Goal: Task Accomplishment & Management: Manage account settings

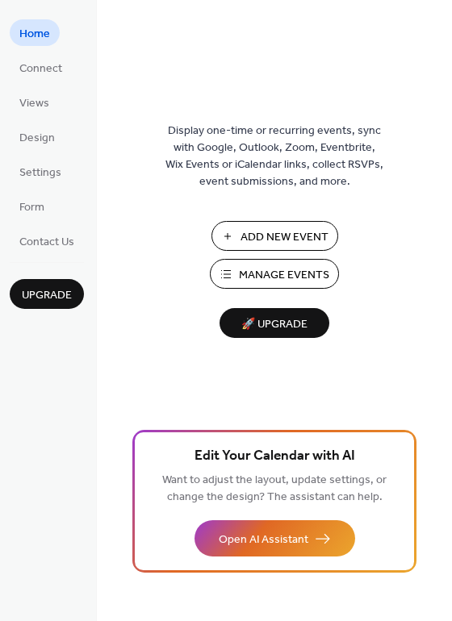
click at [263, 277] on span "Manage Events" at bounding box center [284, 275] width 90 height 17
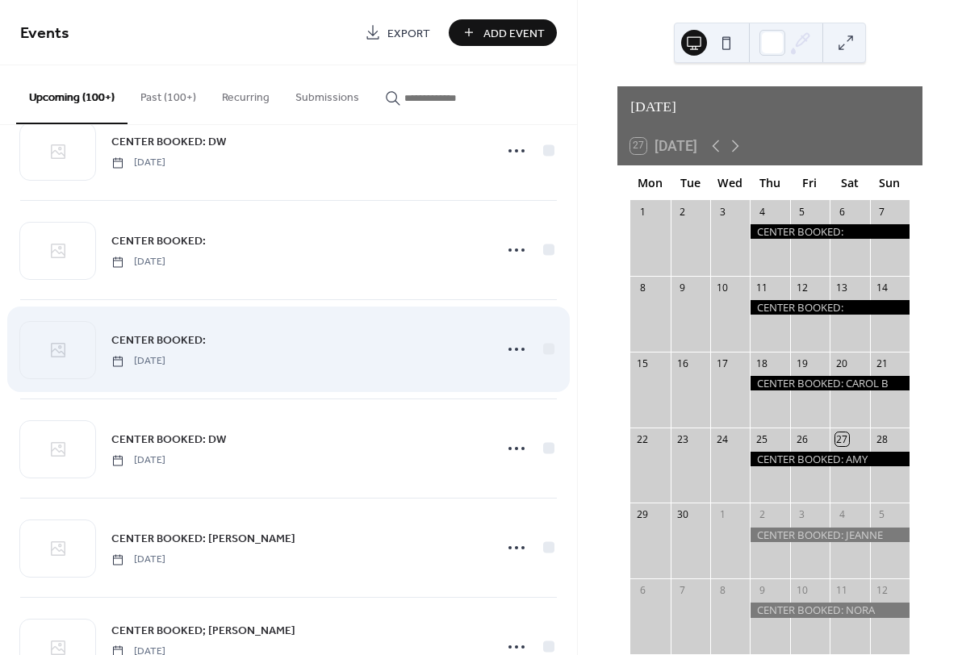
scroll to position [3665, 0]
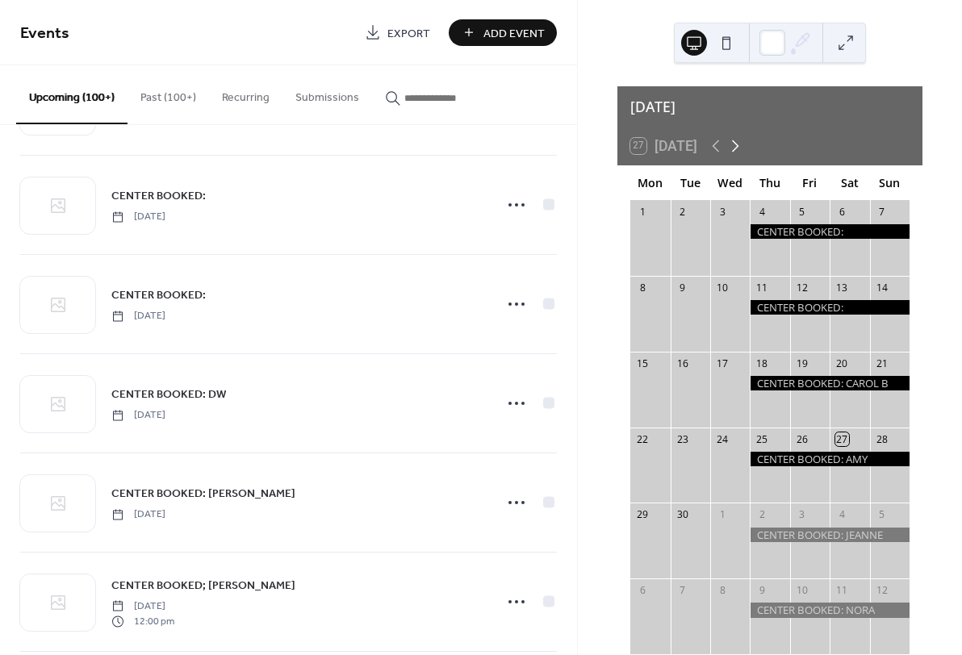
click at [741, 136] on icon at bounding box center [734, 145] width 19 height 19
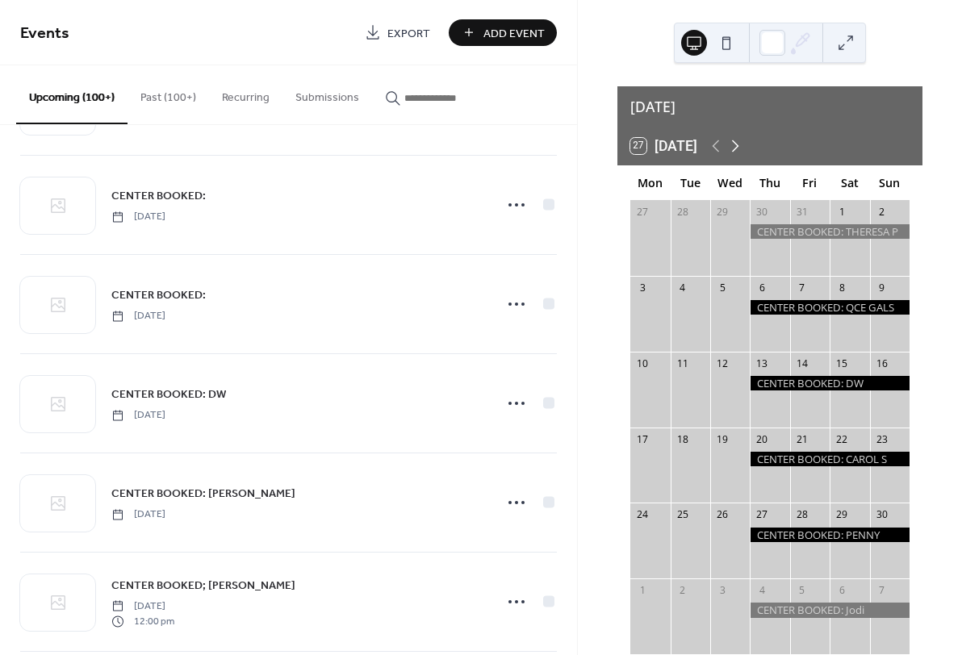
click at [741, 136] on icon at bounding box center [734, 145] width 19 height 19
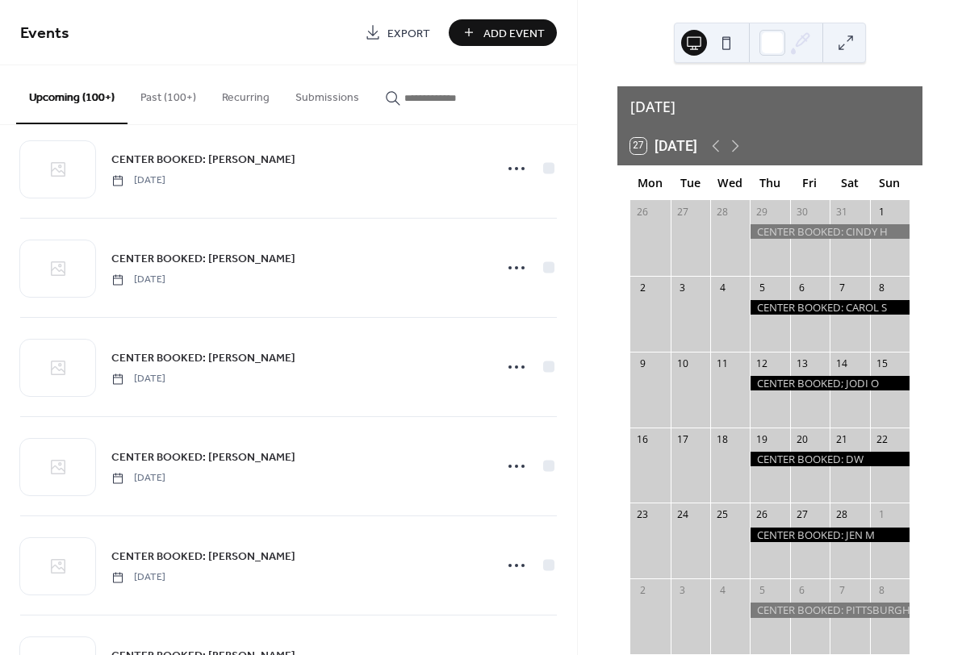
scroll to position [1524, 0]
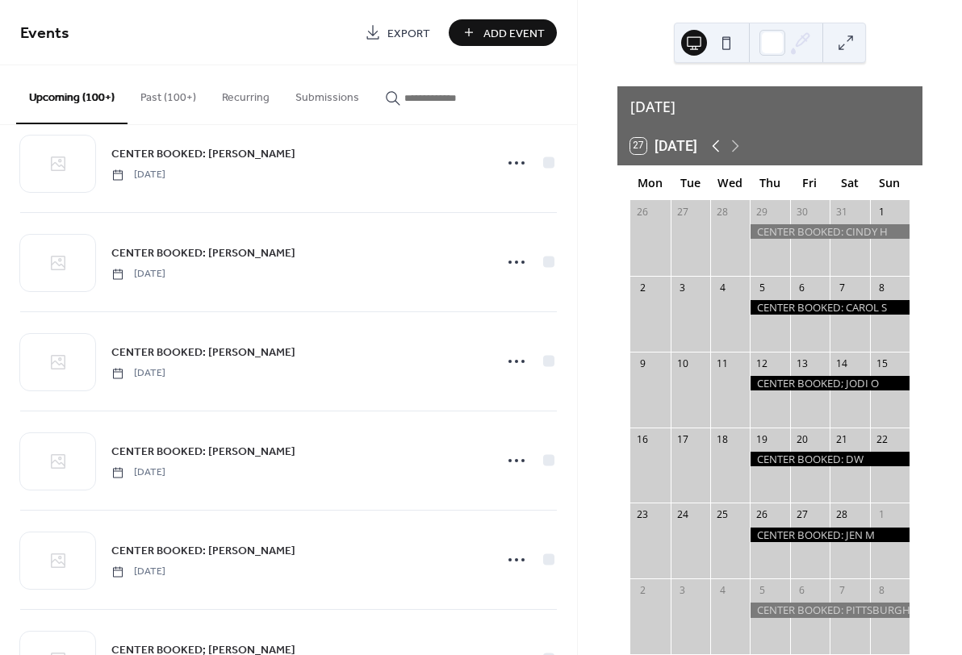
click at [719, 136] on icon at bounding box center [715, 145] width 19 height 19
click at [741, 136] on icon at bounding box center [734, 145] width 19 height 19
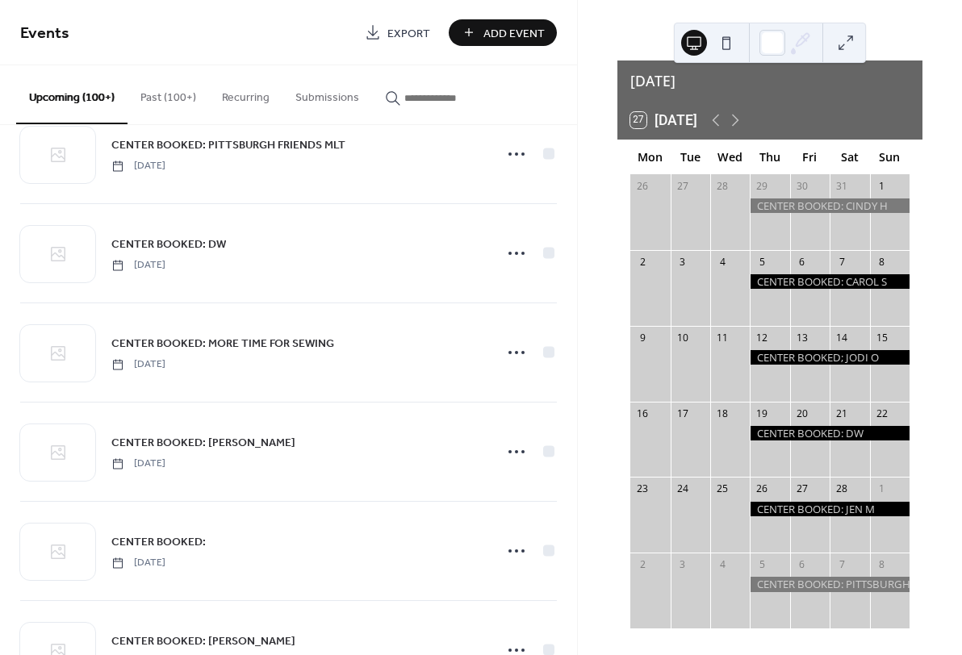
scroll to position [2330, 0]
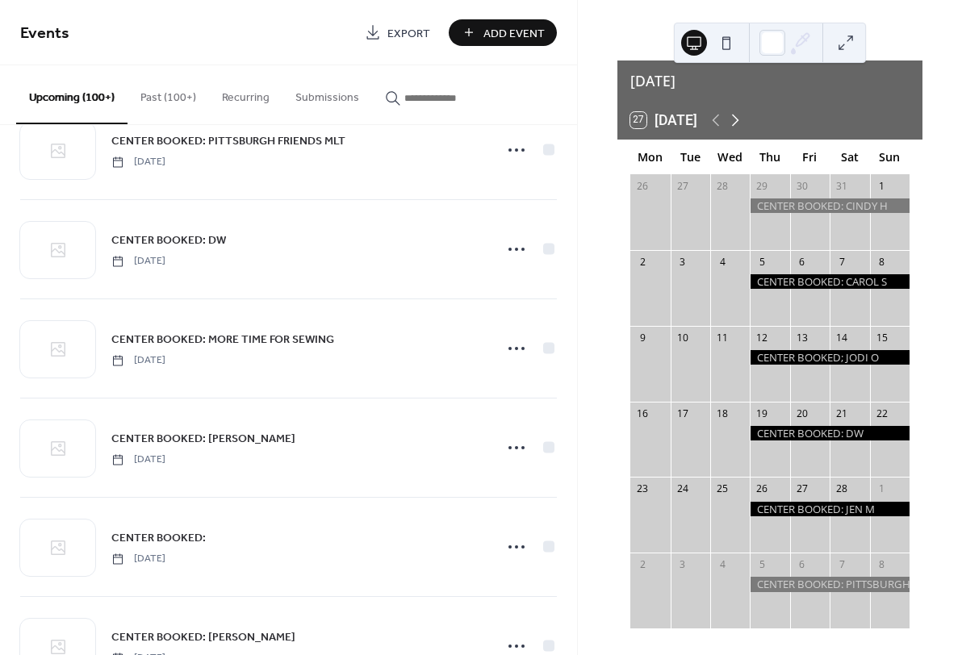
click at [739, 115] on icon at bounding box center [735, 121] width 7 height 12
click at [741, 111] on icon at bounding box center [734, 120] width 19 height 19
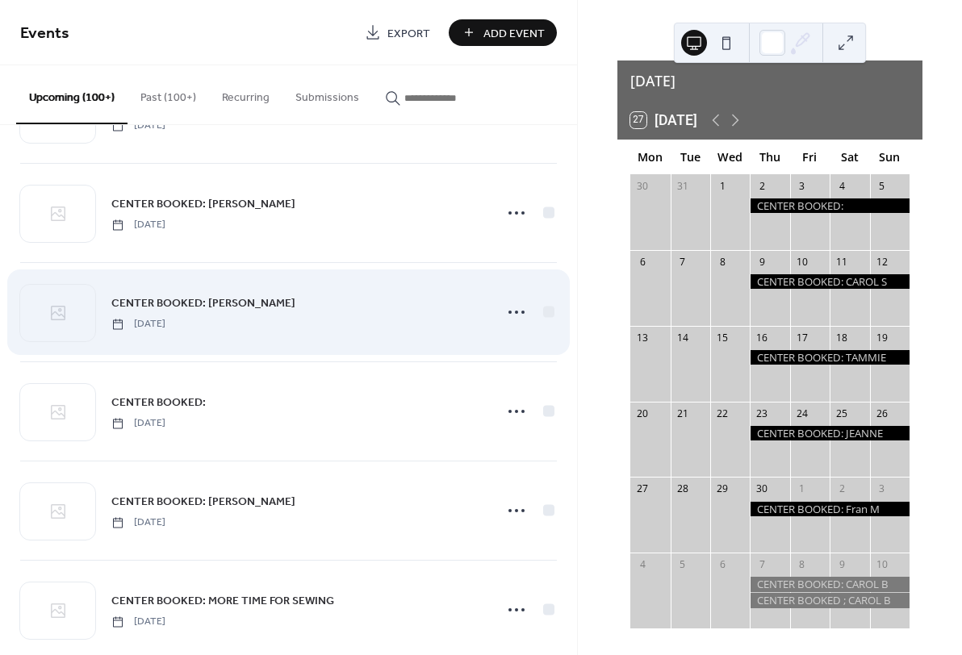
scroll to position [2781, 0]
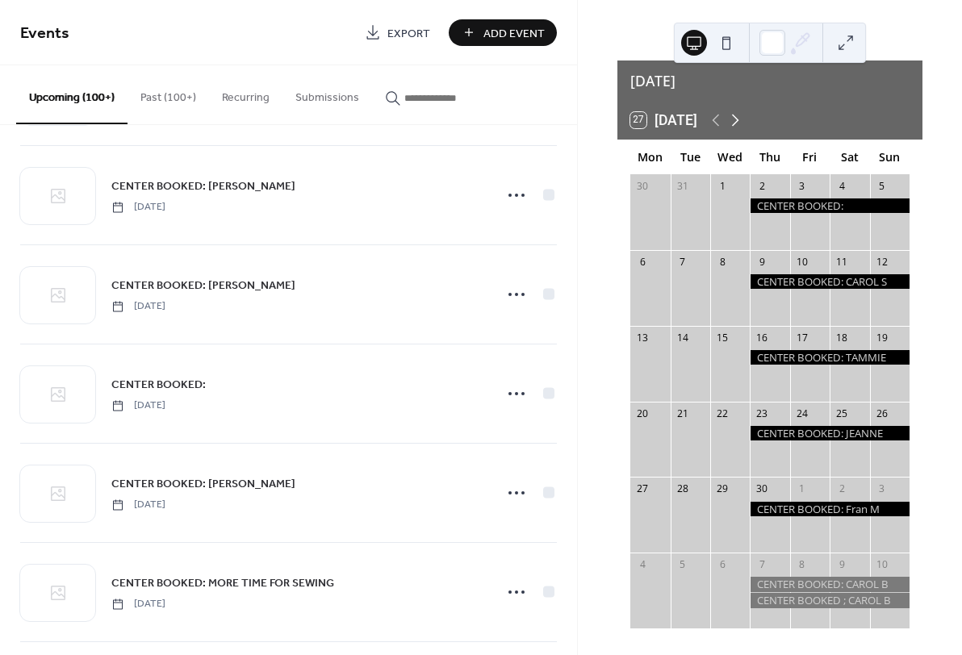
click at [737, 111] on icon at bounding box center [734, 120] width 19 height 19
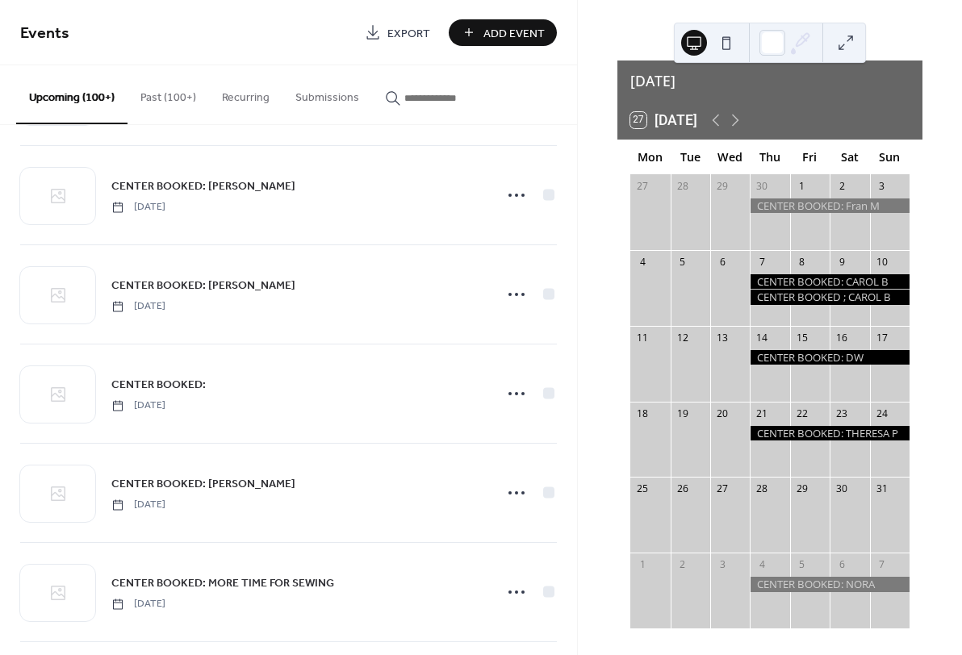
scroll to position [20, 0]
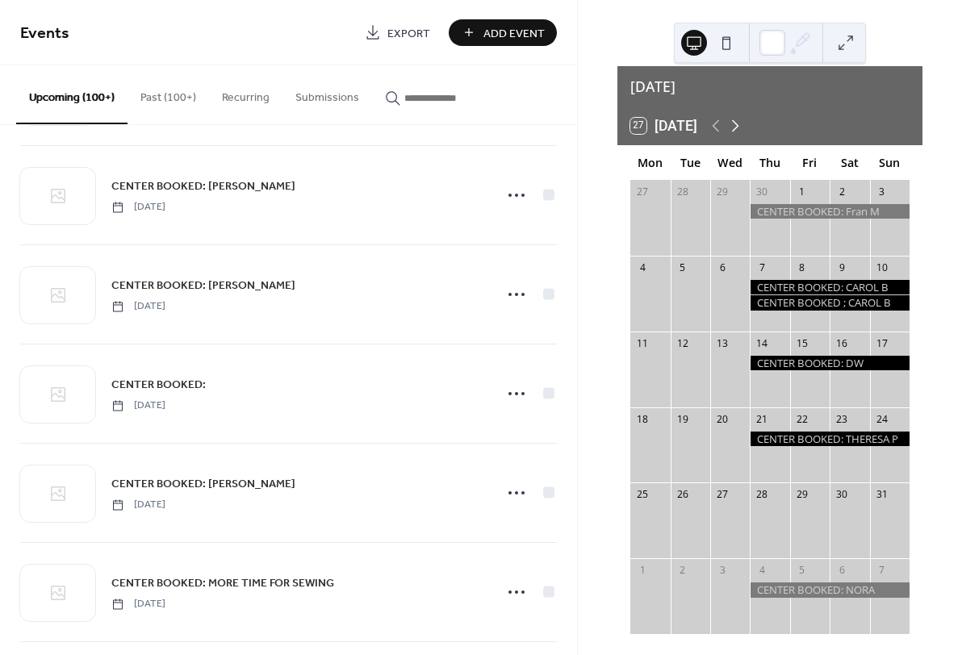
click at [739, 120] on icon at bounding box center [735, 126] width 7 height 12
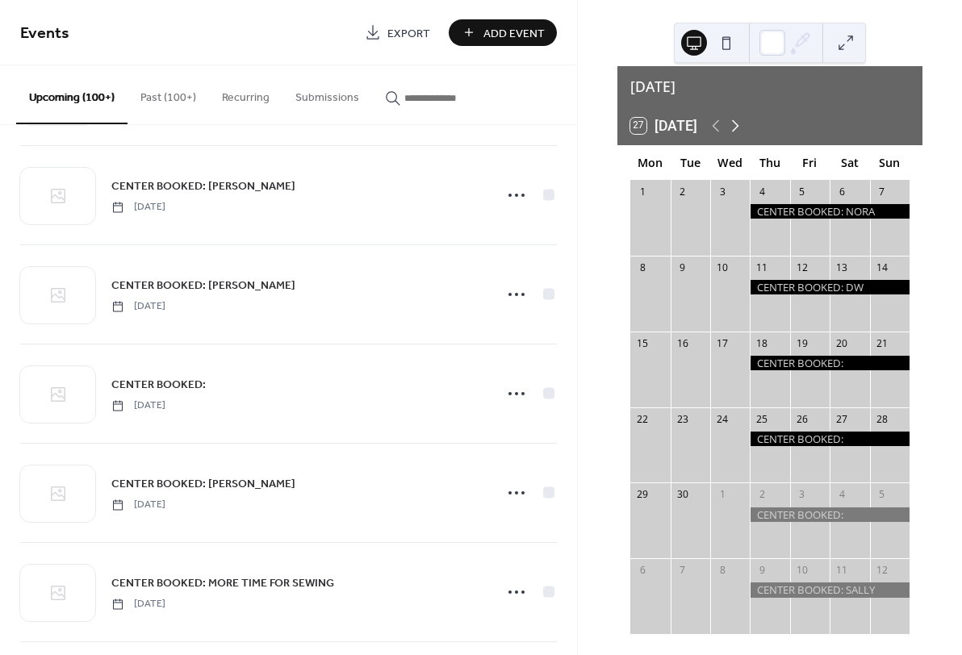
click at [741, 116] on icon at bounding box center [734, 125] width 19 height 19
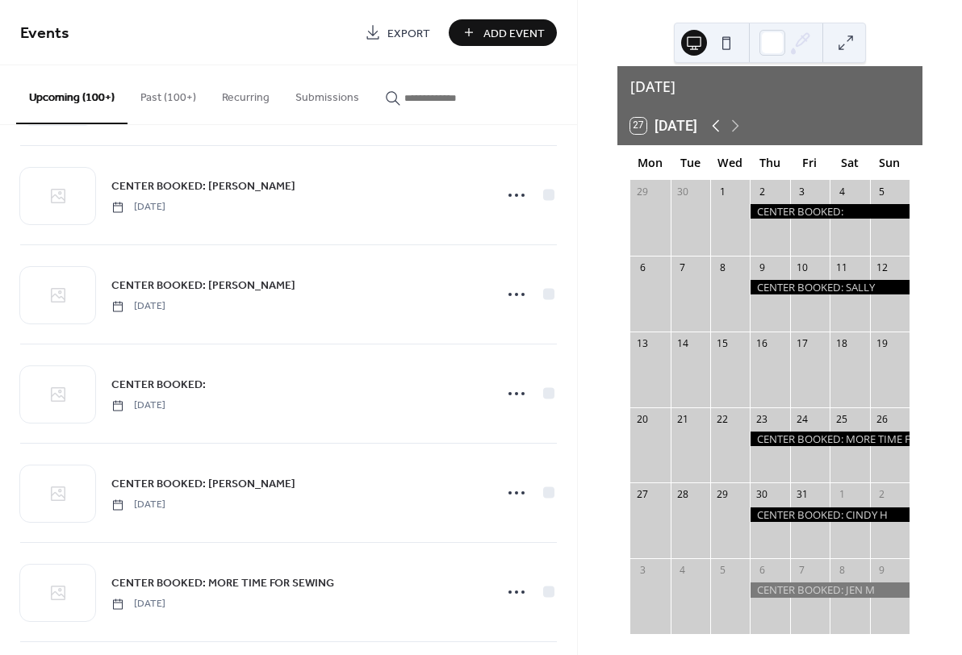
click at [720, 116] on icon at bounding box center [715, 125] width 19 height 19
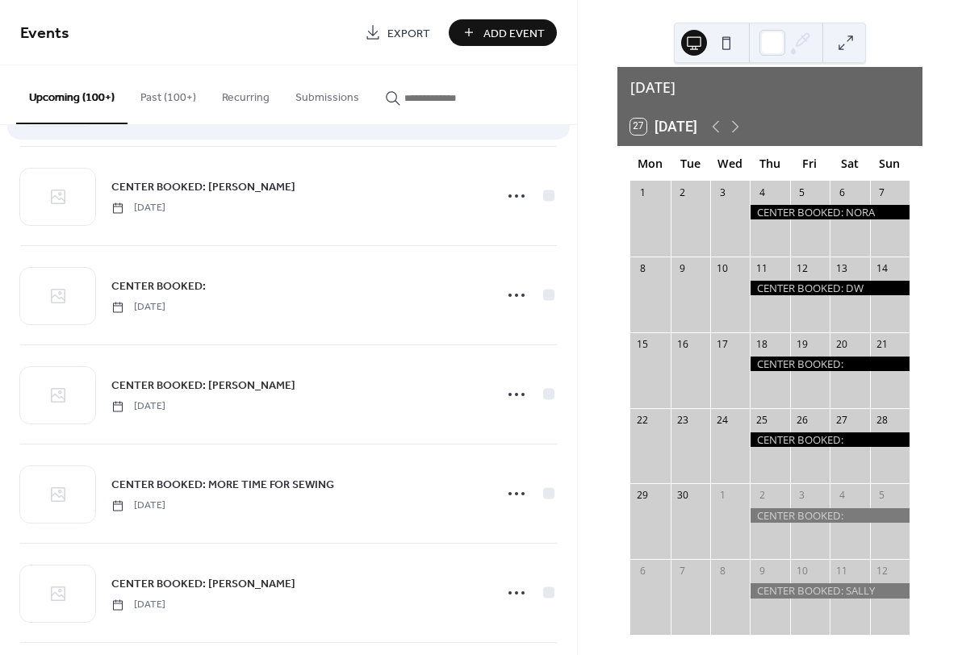
scroll to position [2881, 0]
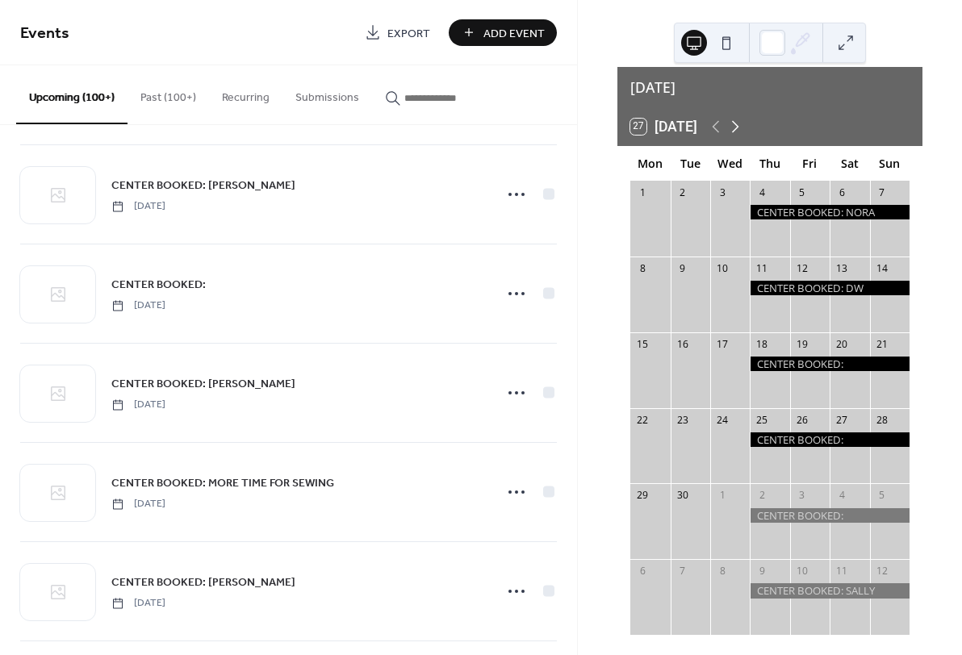
click at [737, 117] on icon at bounding box center [734, 126] width 19 height 19
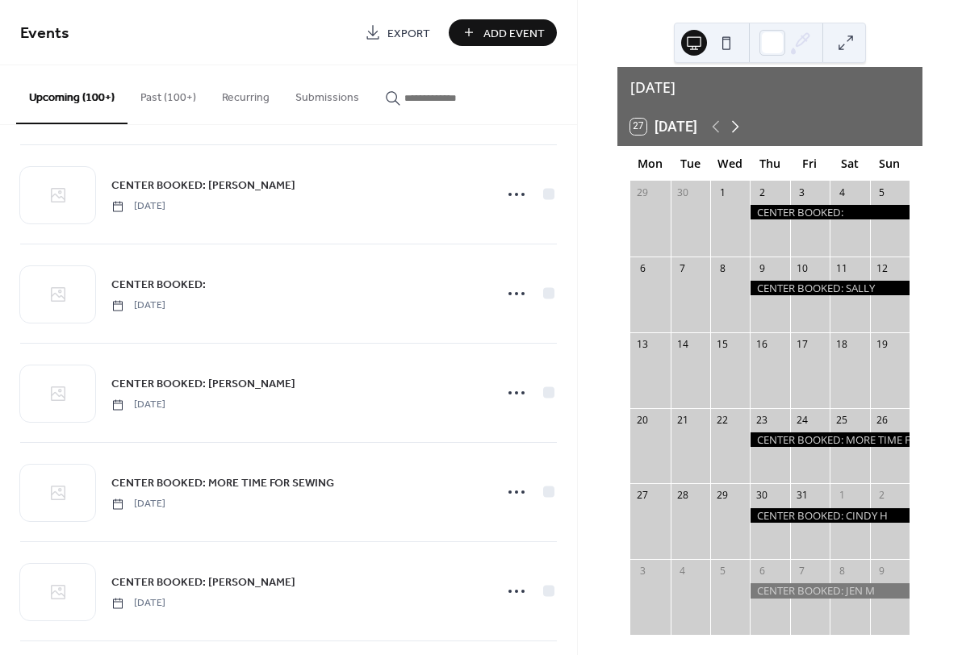
click at [738, 117] on icon at bounding box center [734, 126] width 19 height 19
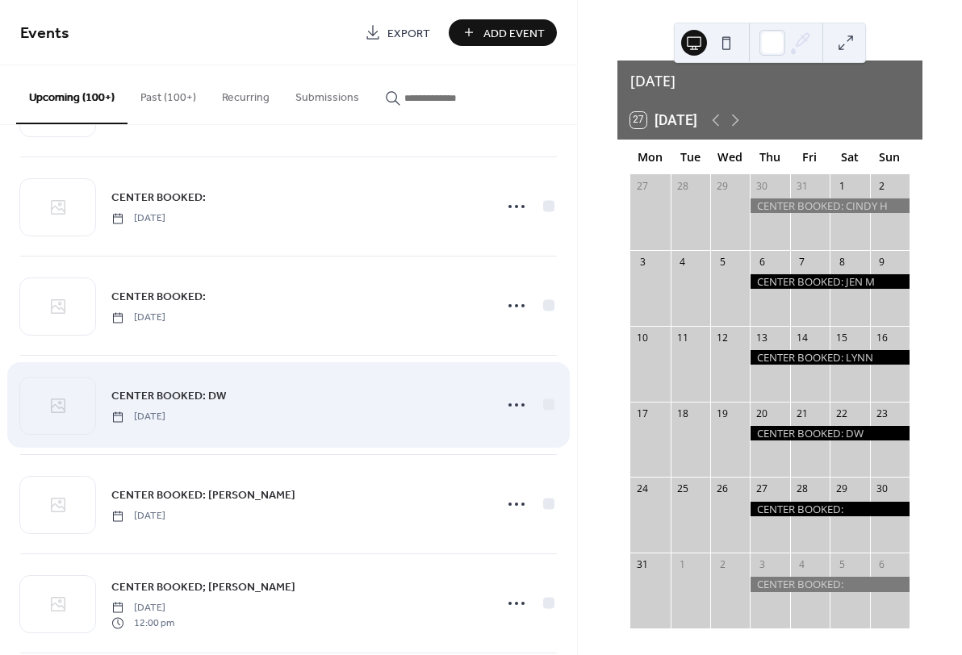
scroll to position [3648, 0]
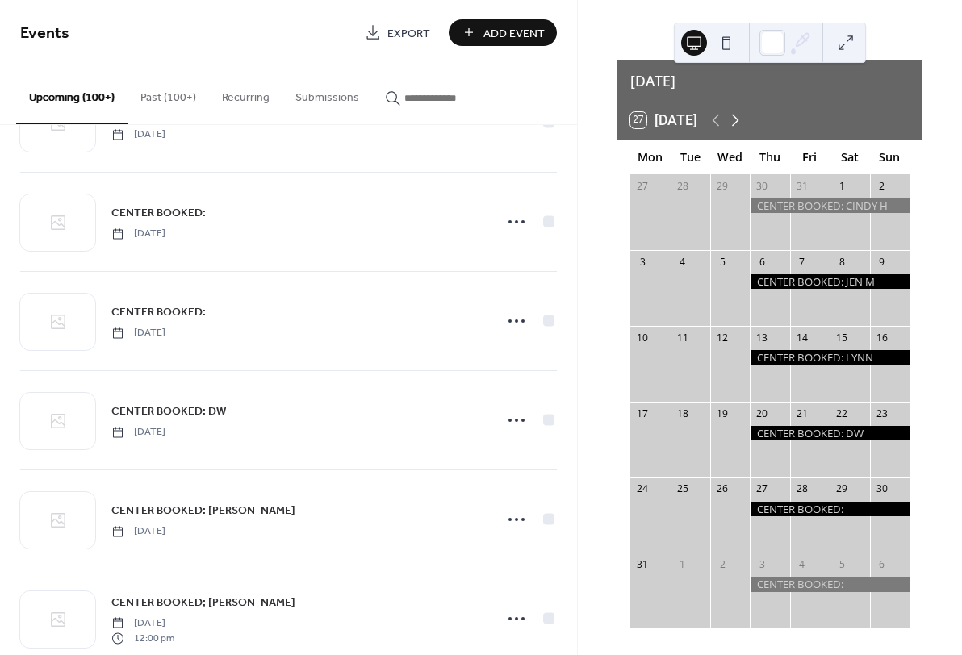
click at [741, 111] on icon at bounding box center [734, 120] width 19 height 19
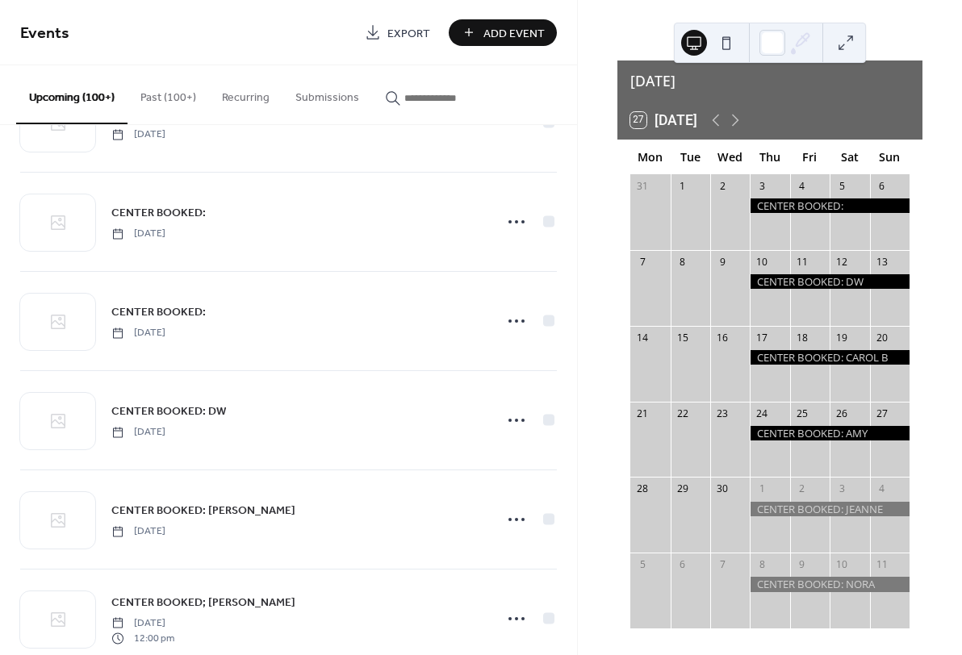
scroll to position [27, 0]
click at [737, 111] on icon at bounding box center [734, 120] width 19 height 19
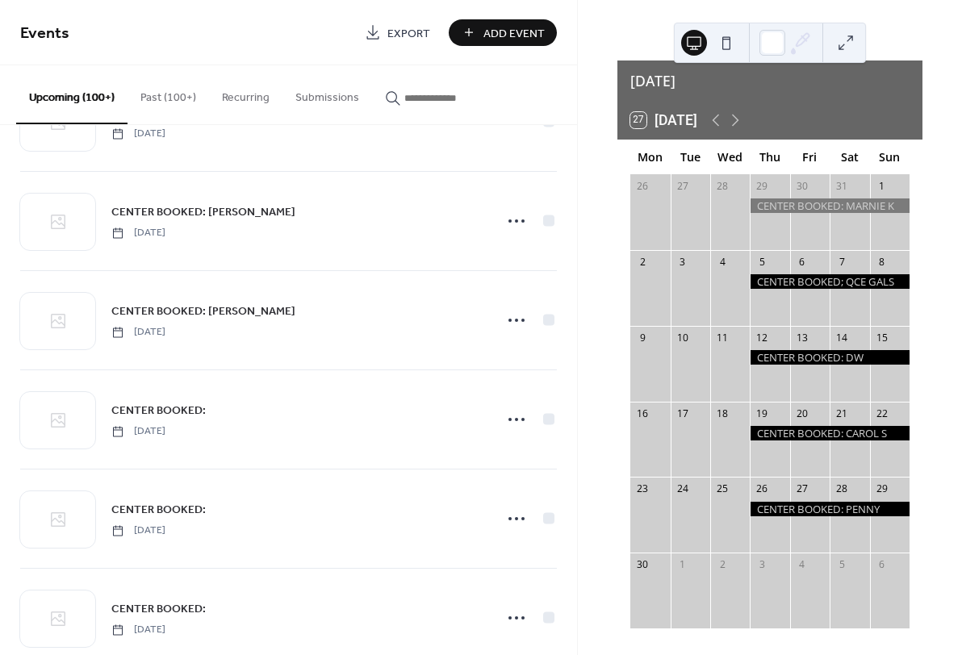
scroll to position [172, 0]
